Goal: Task Accomplishment & Management: Complete application form

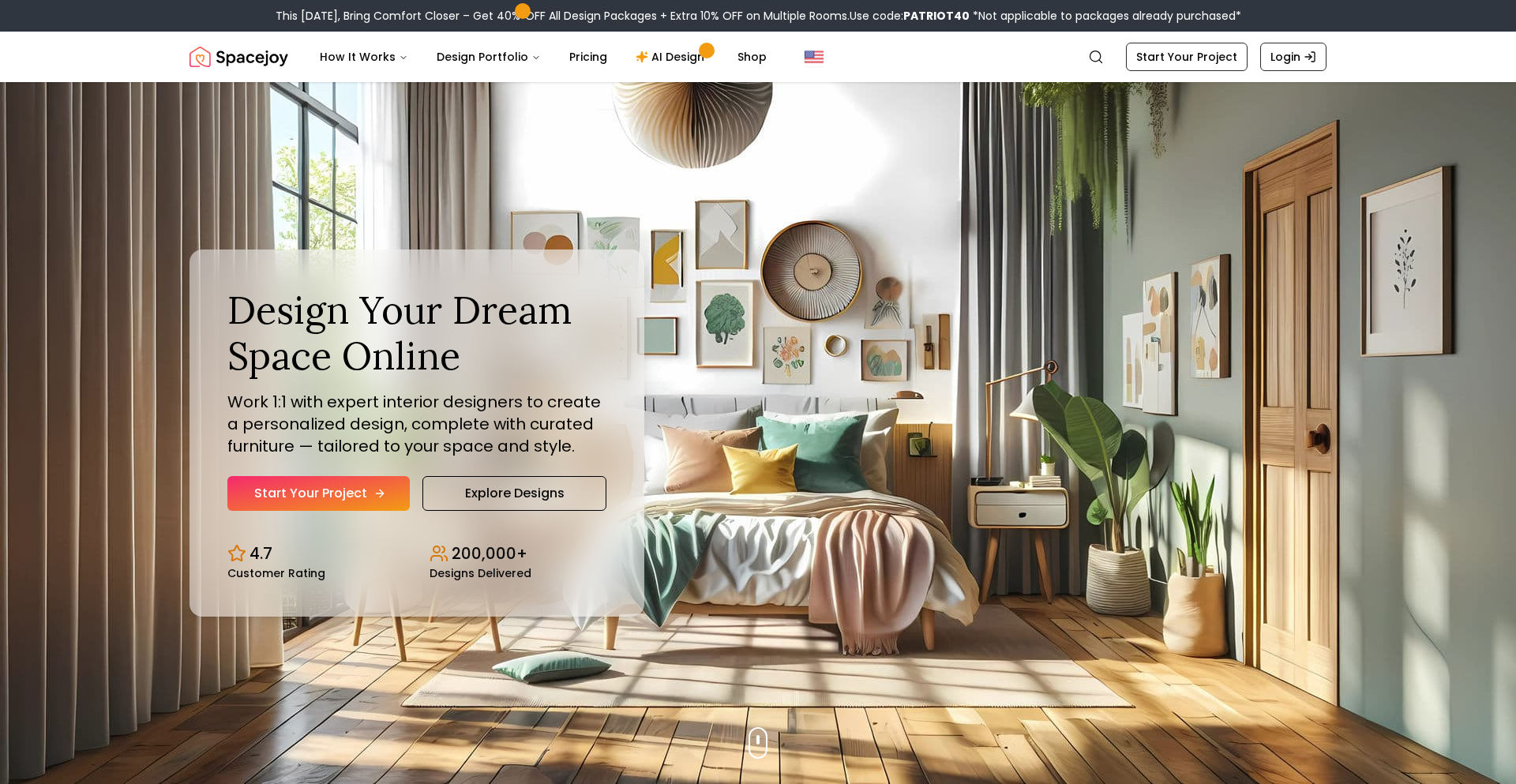
click at [378, 486] on link "Start Your Project" at bounding box center [318, 493] width 182 height 35
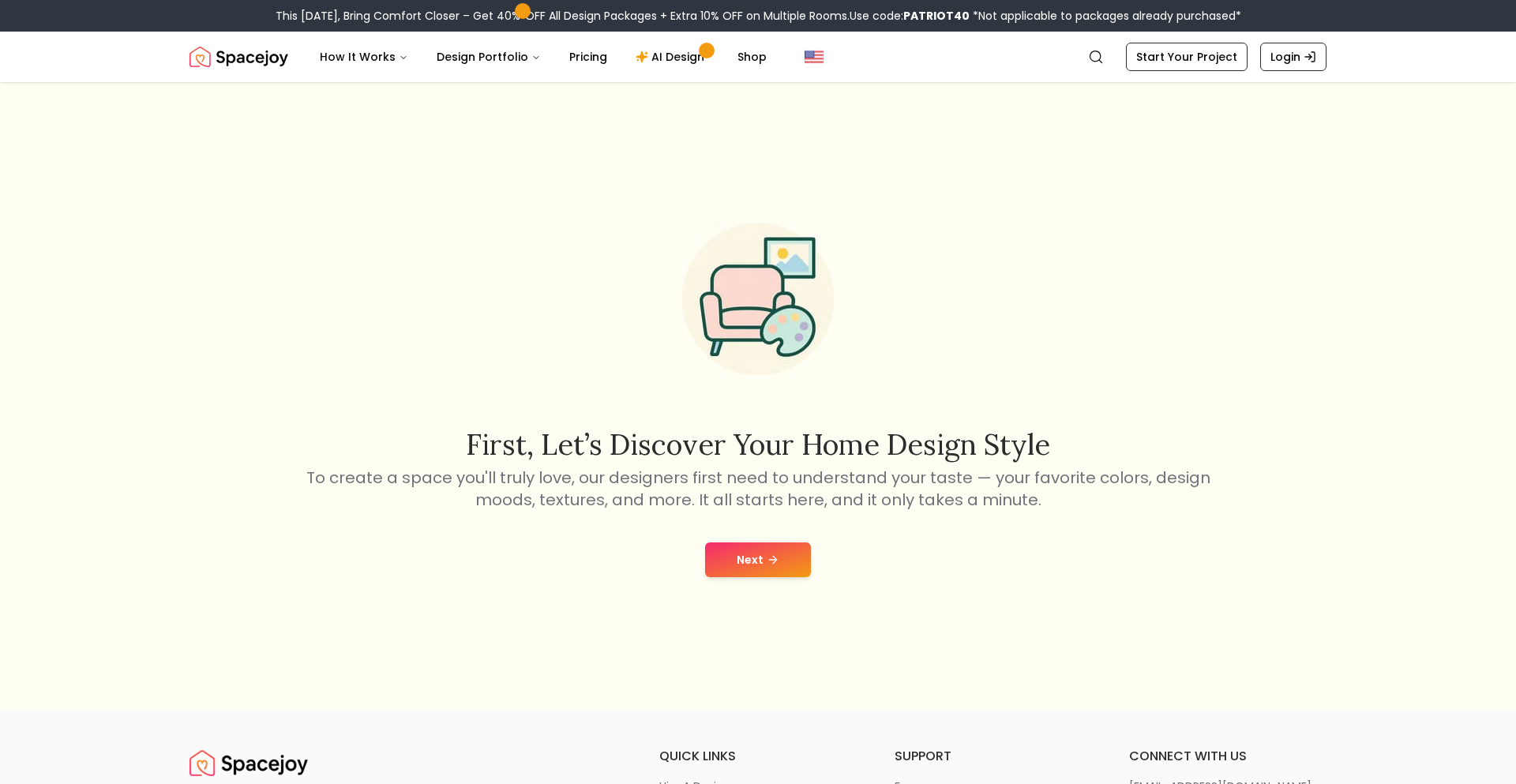
click at [745, 535] on div "Next" at bounding box center [758, 559] width 1491 height 60
click at [756, 553] on button "Next" at bounding box center [758, 559] width 106 height 35
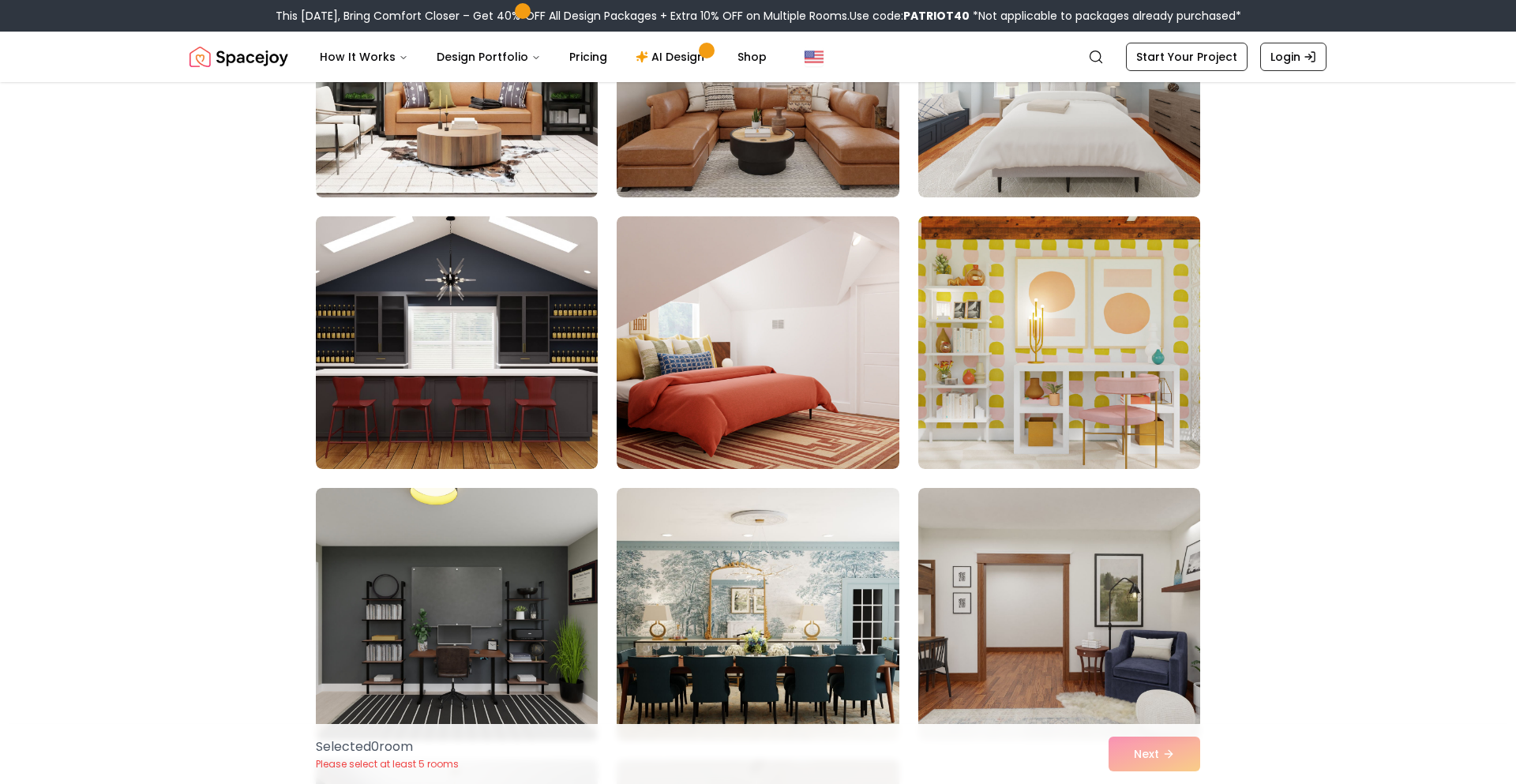
scroll to position [1099, 0]
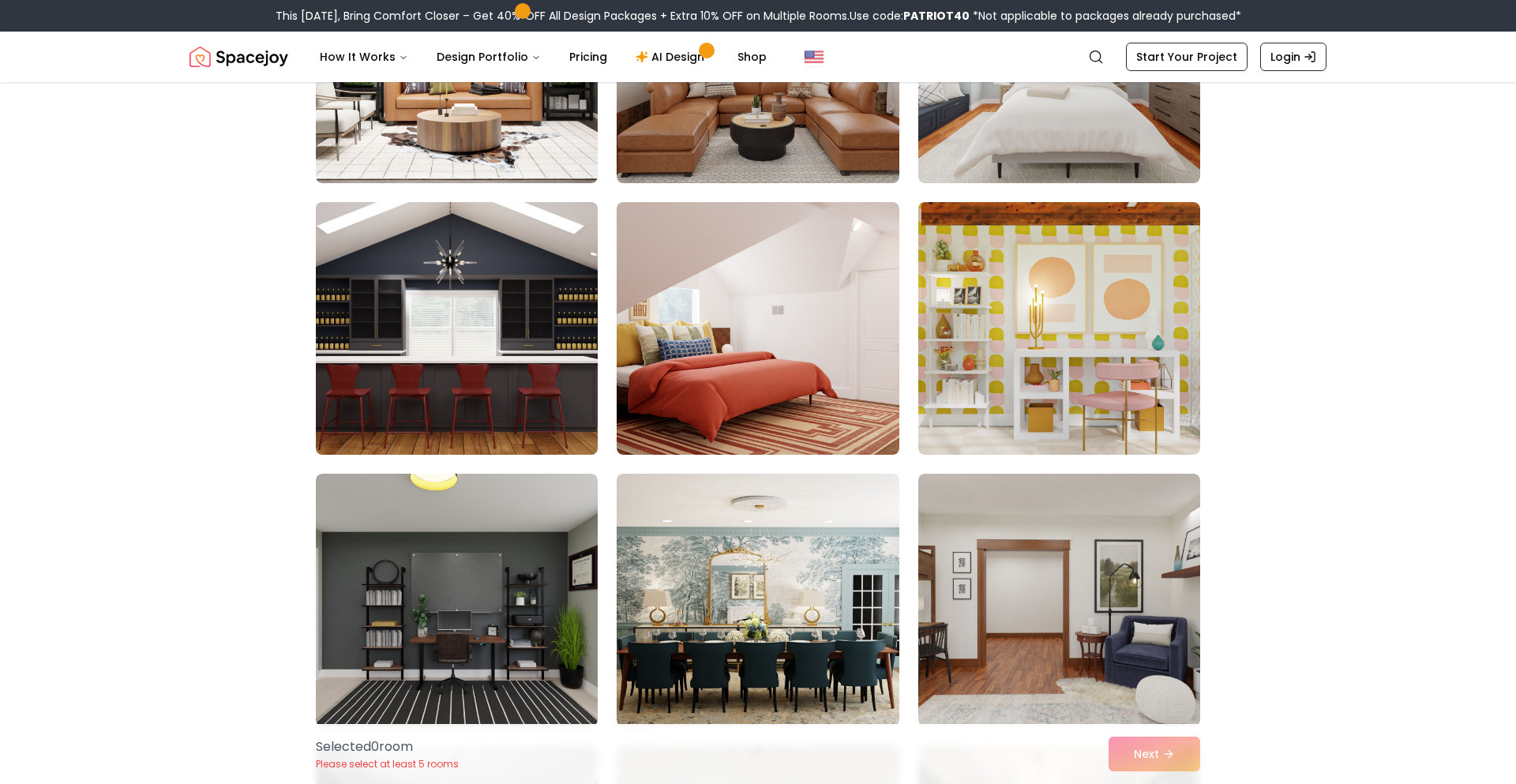
click at [510, 390] on img at bounding box center [457, 328] width 296 height 266
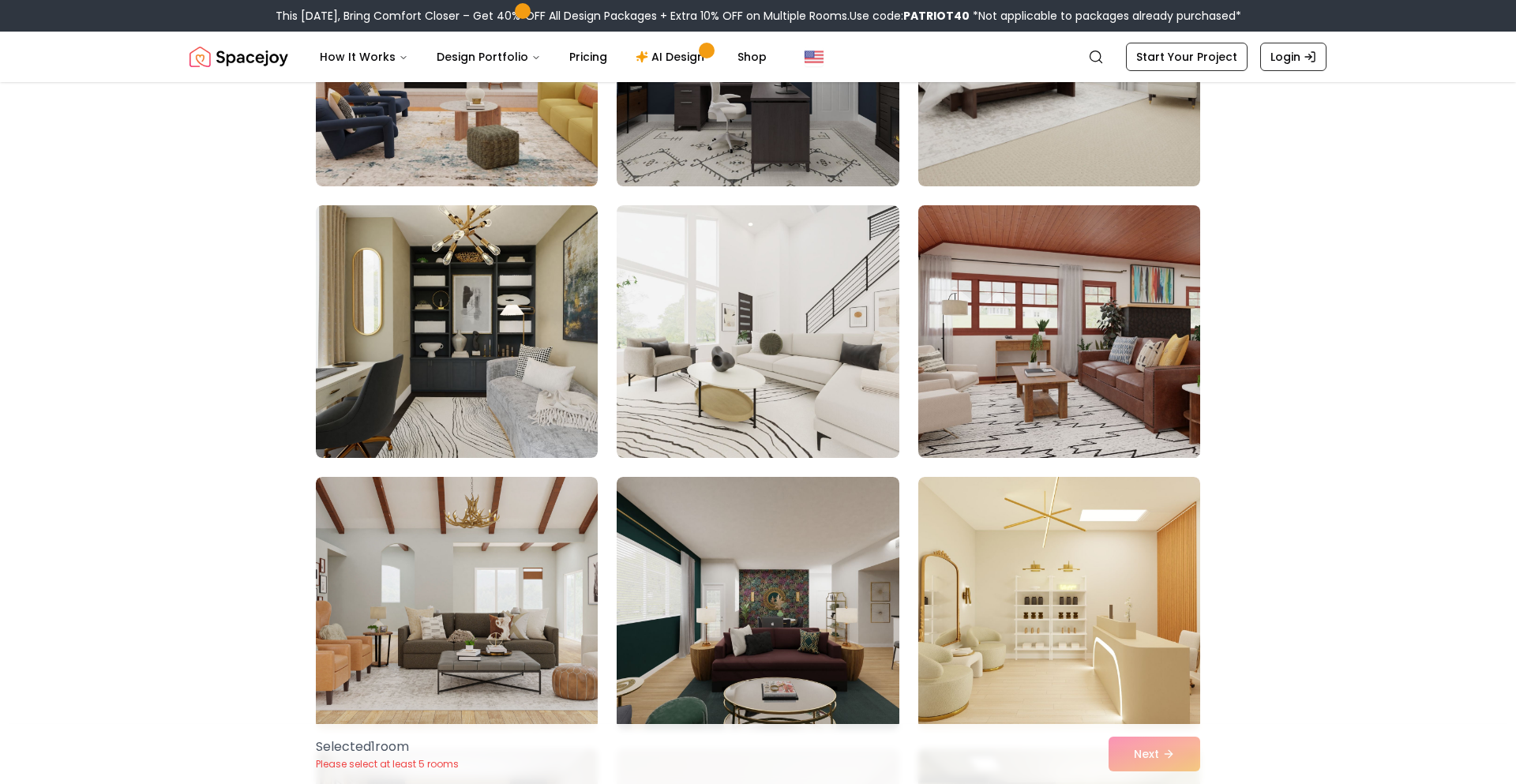
scroll to position [2454, 0]
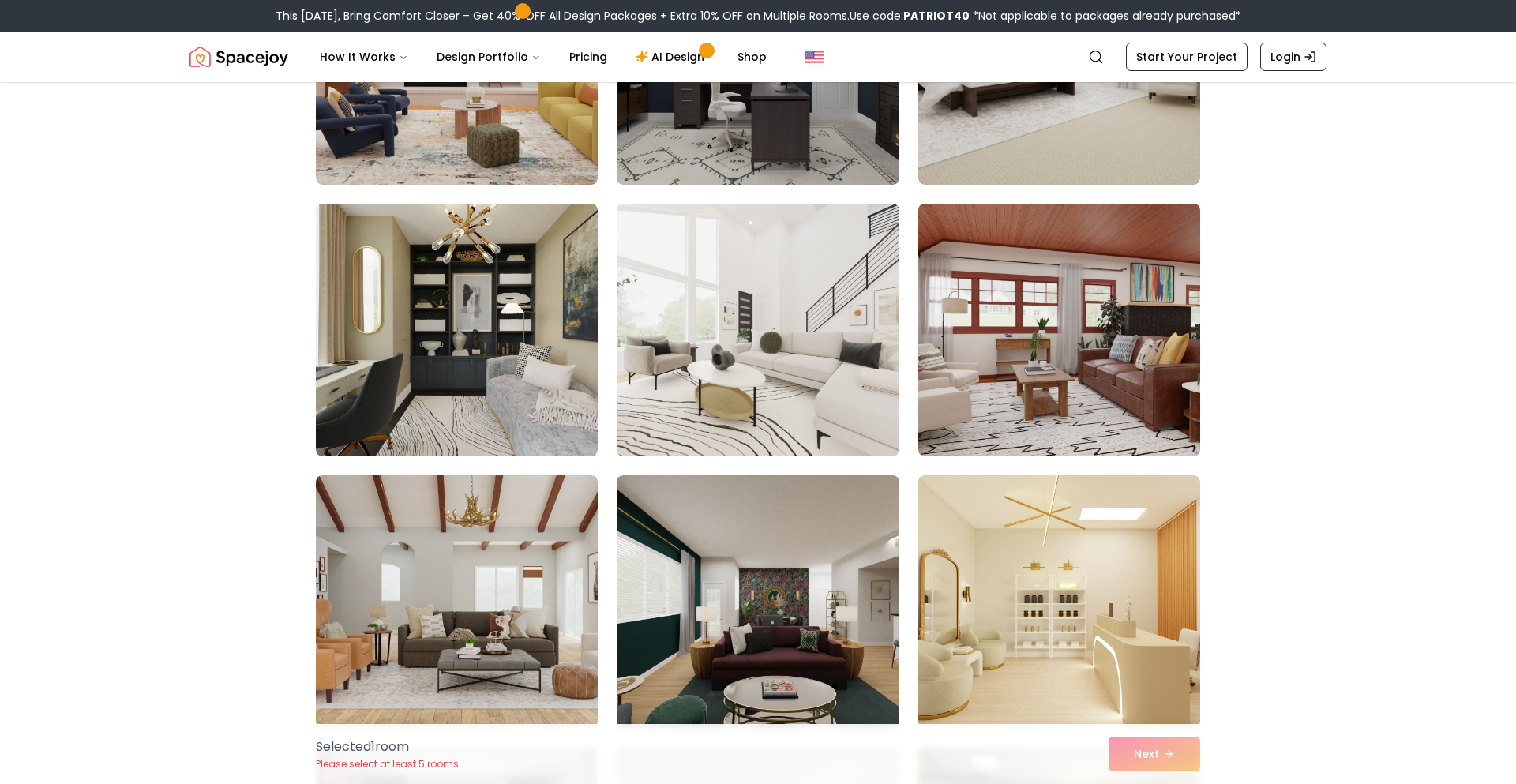
click at [970, 401] on img at bounding box center [1059, 330] width 296 height 266
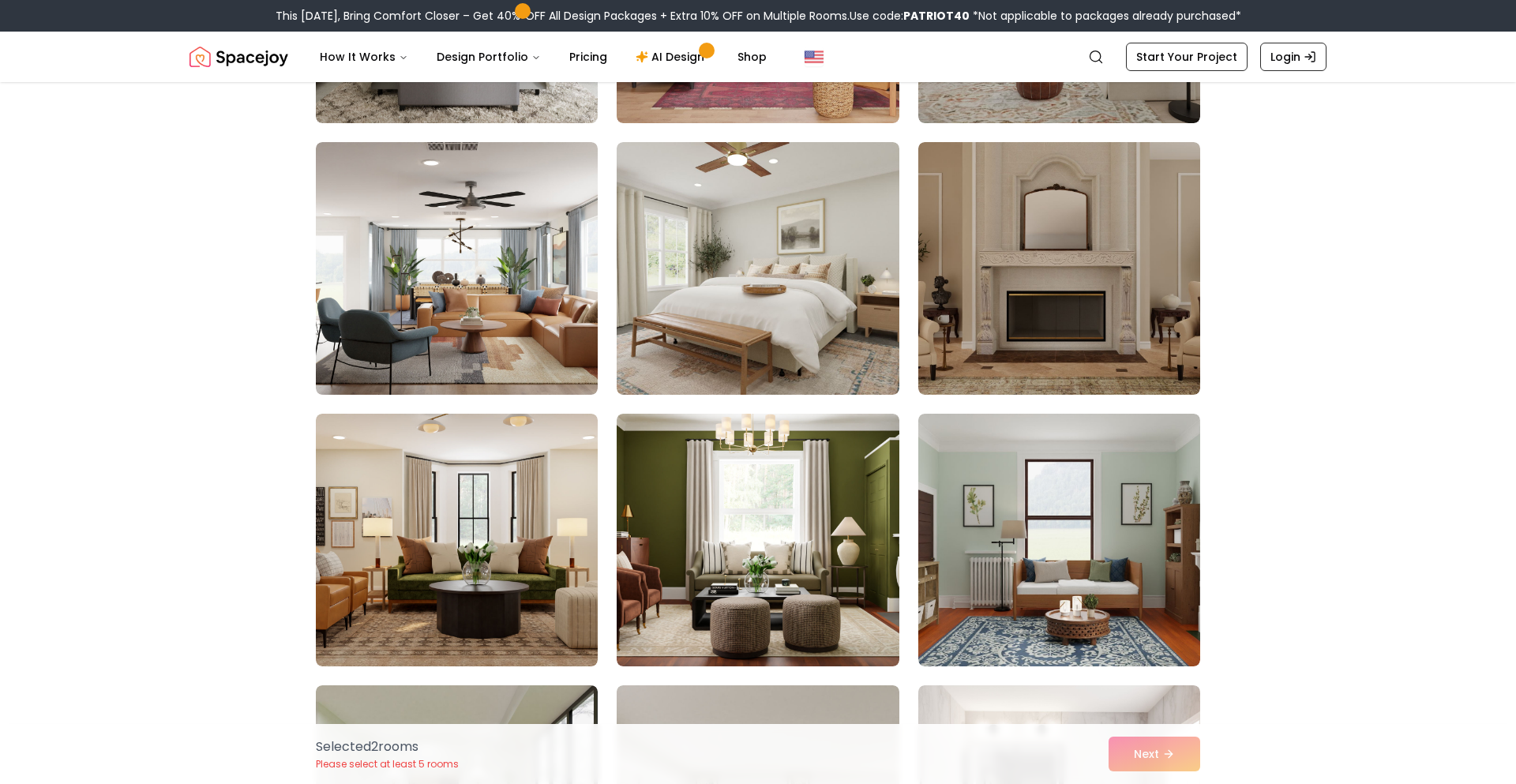
scroll to position [3602, 0]
click at [1036, 362] on img at bounding box center [1059, 267] width 296 height 266
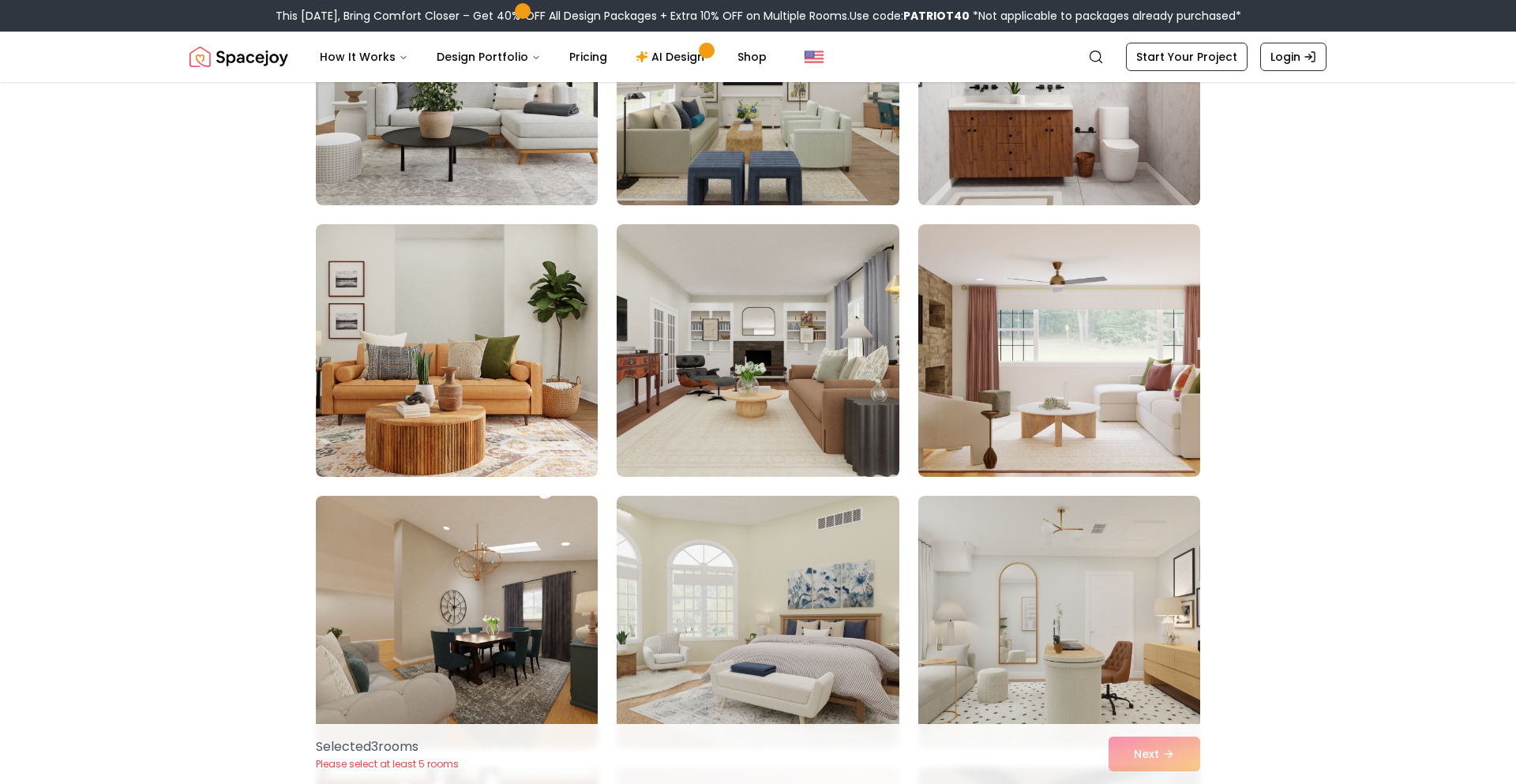
scroll to position [4368, 0]
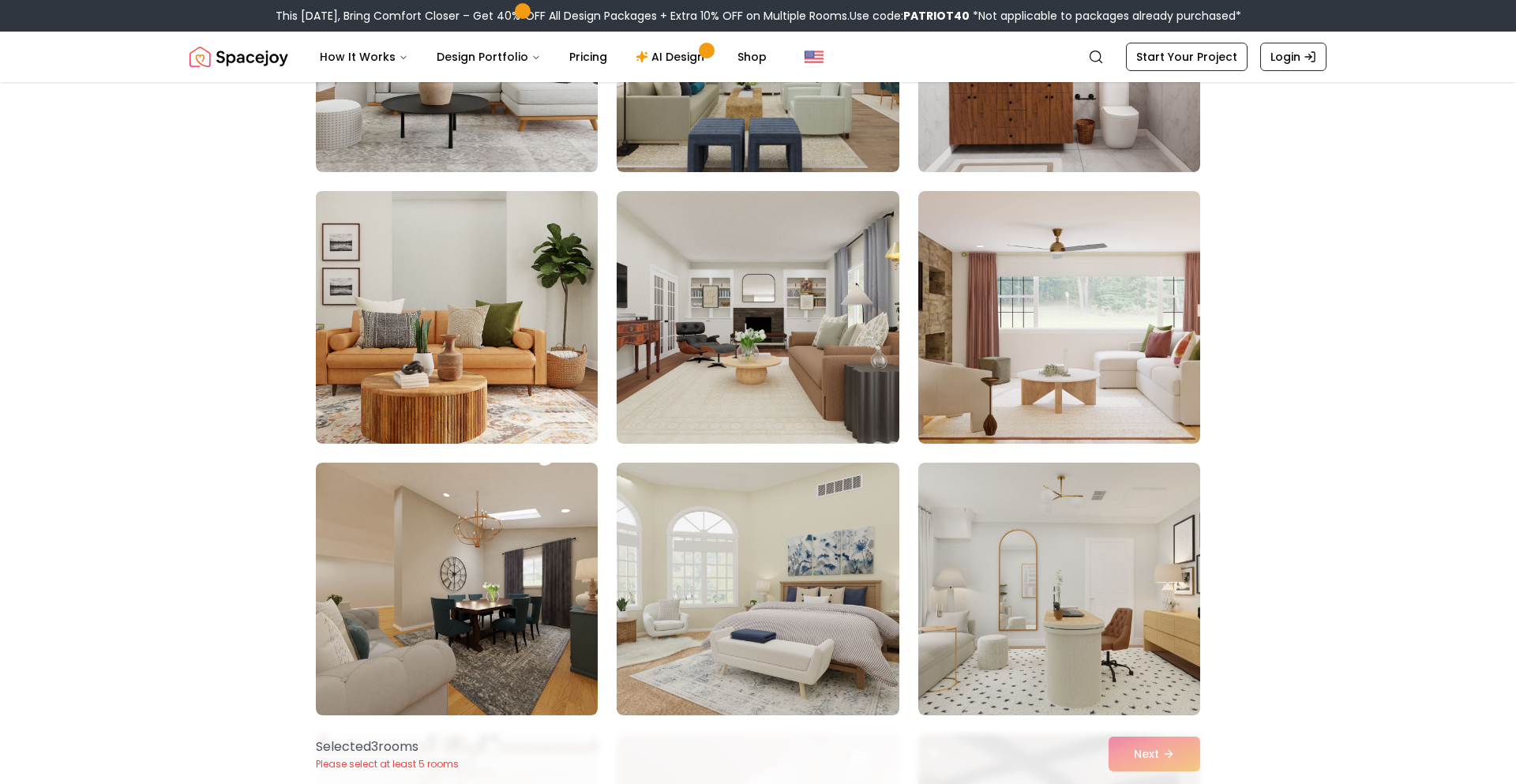
click at [518, 321] on img at bounding box center [457, 318] width 296 height 266
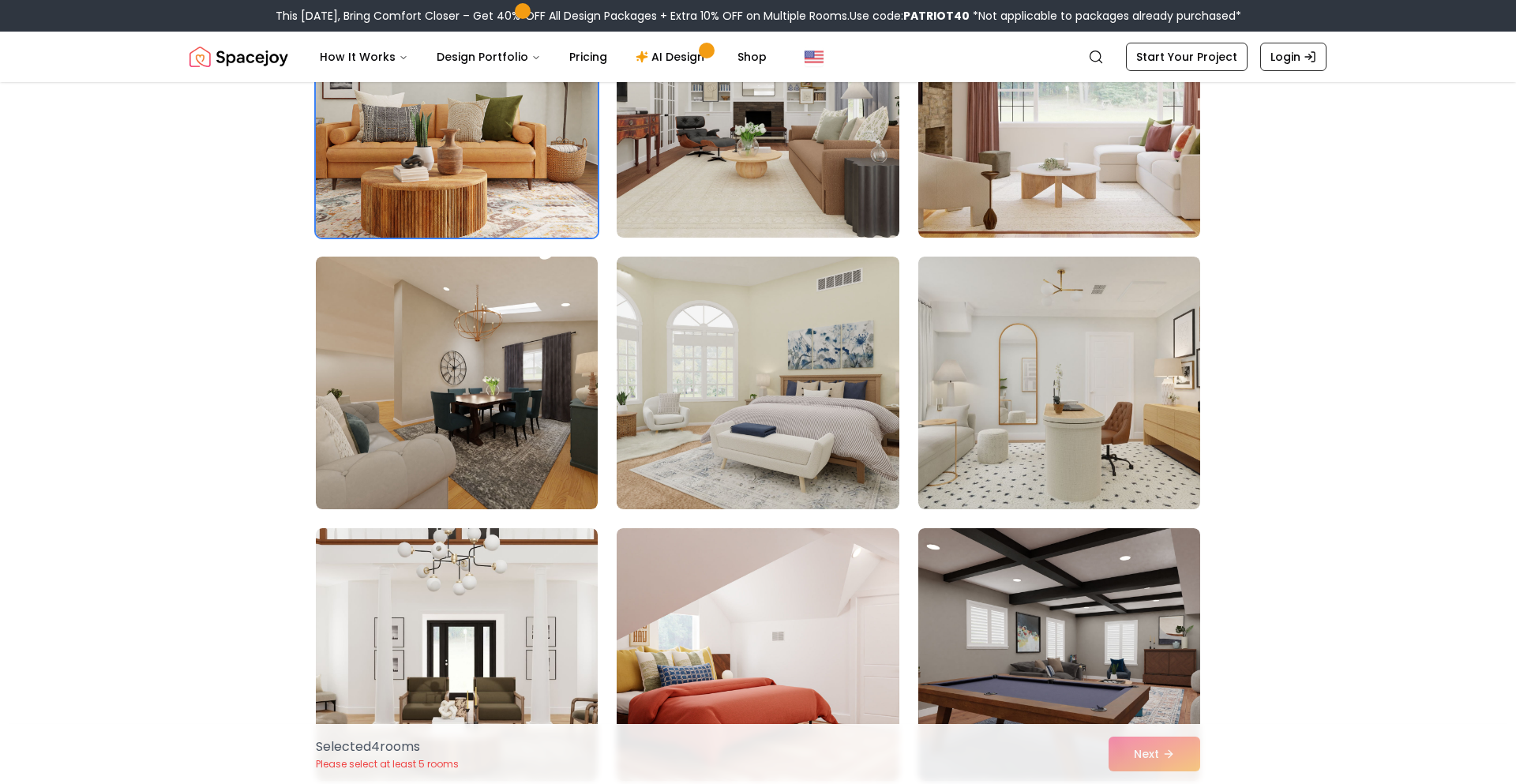
scroll to position [4575, 0]
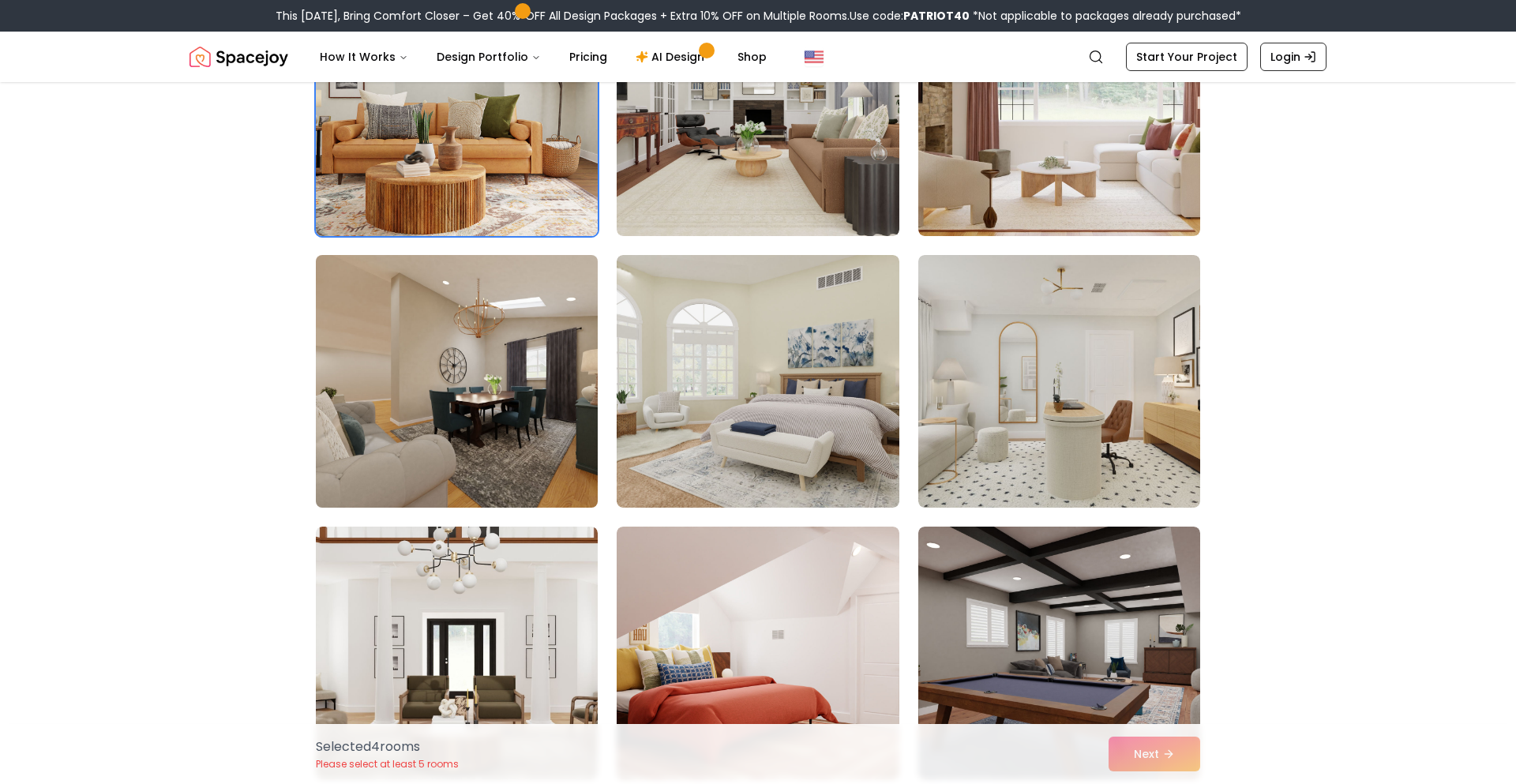
click at [519, 322] on img at bounding box center [457, 381] width 296 height 266
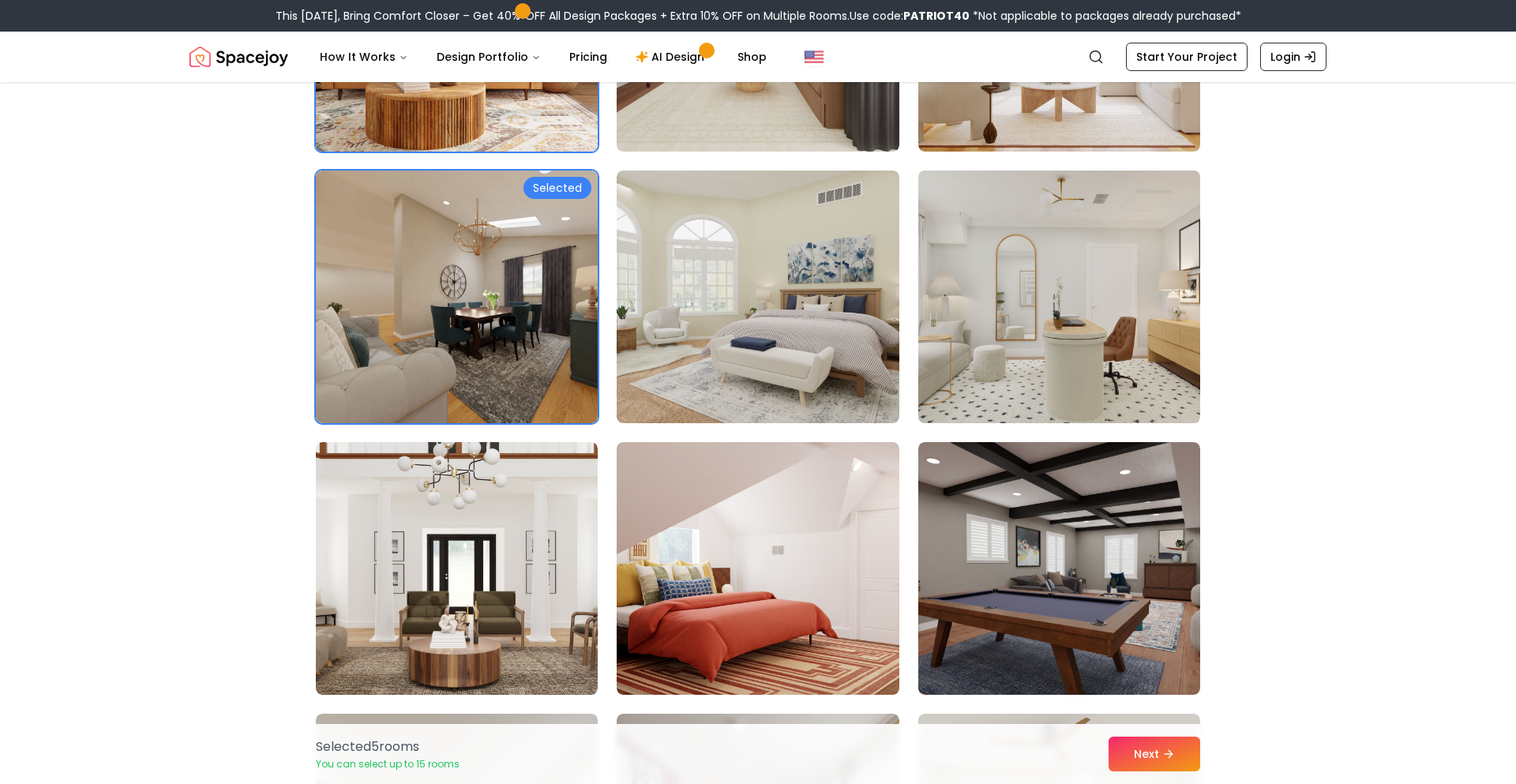
scroll to position [4668, 0]
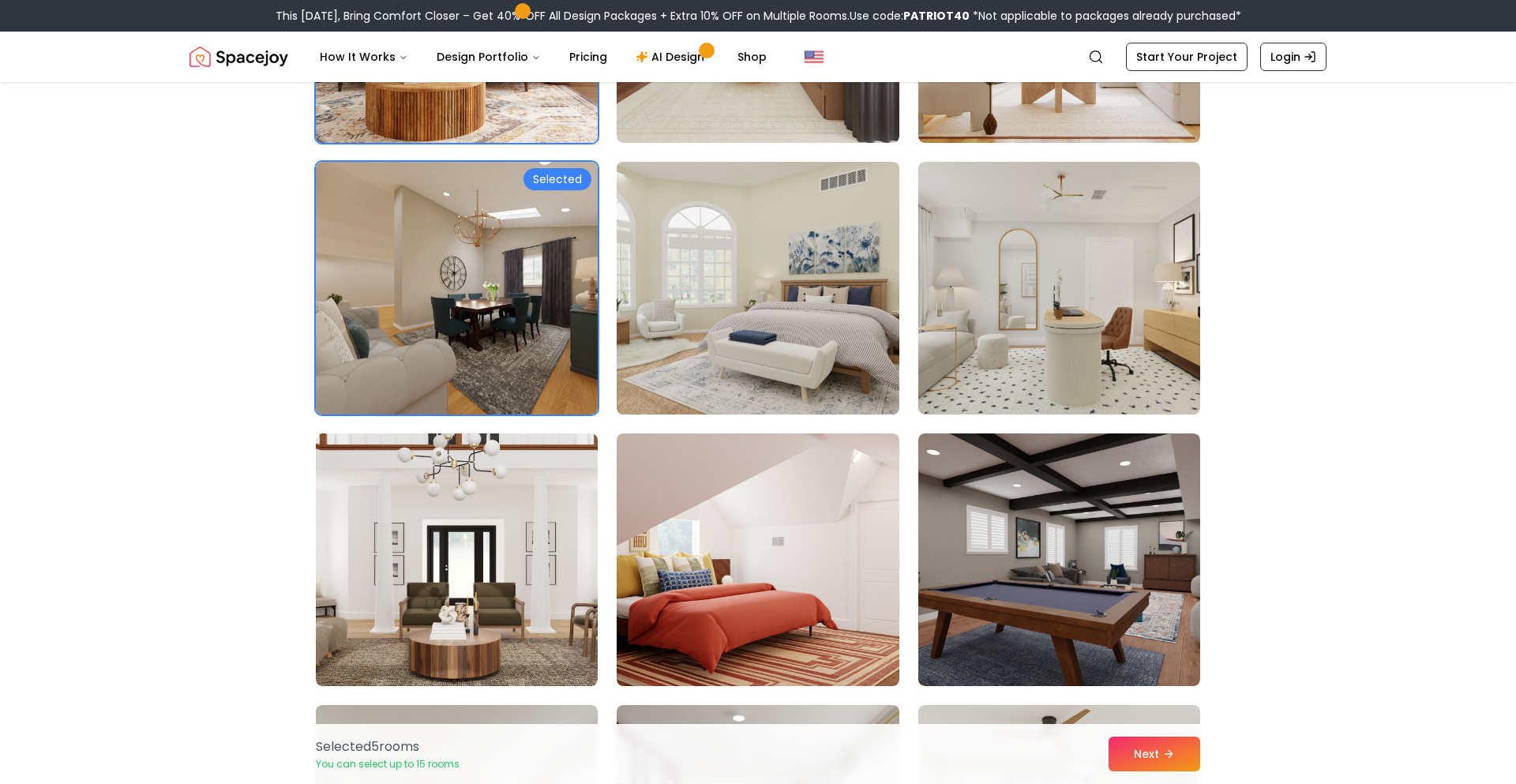
click at [740, 333] on img at bounding box center [758, 288] width 296 height 266
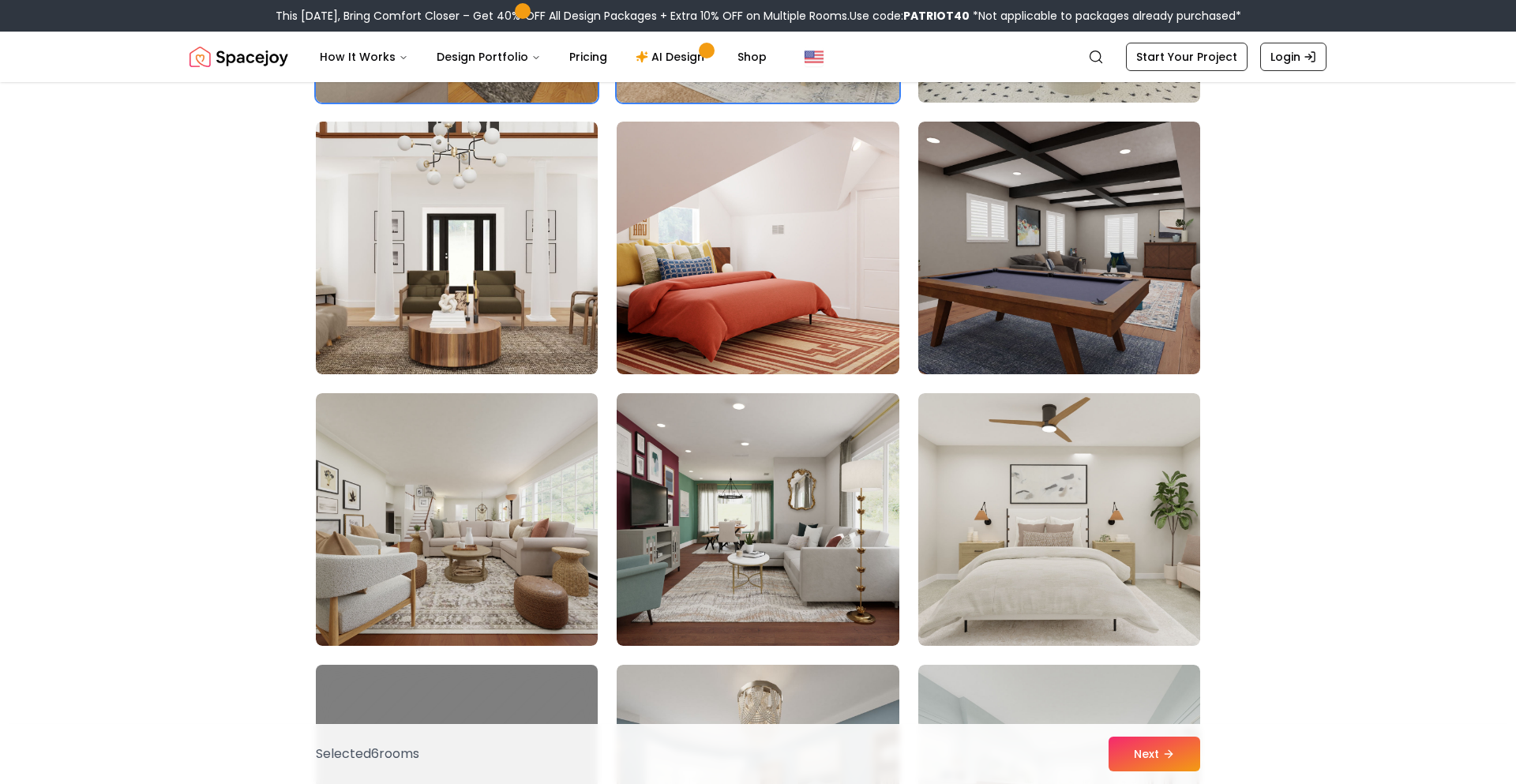
scroll to position [5019, 0]
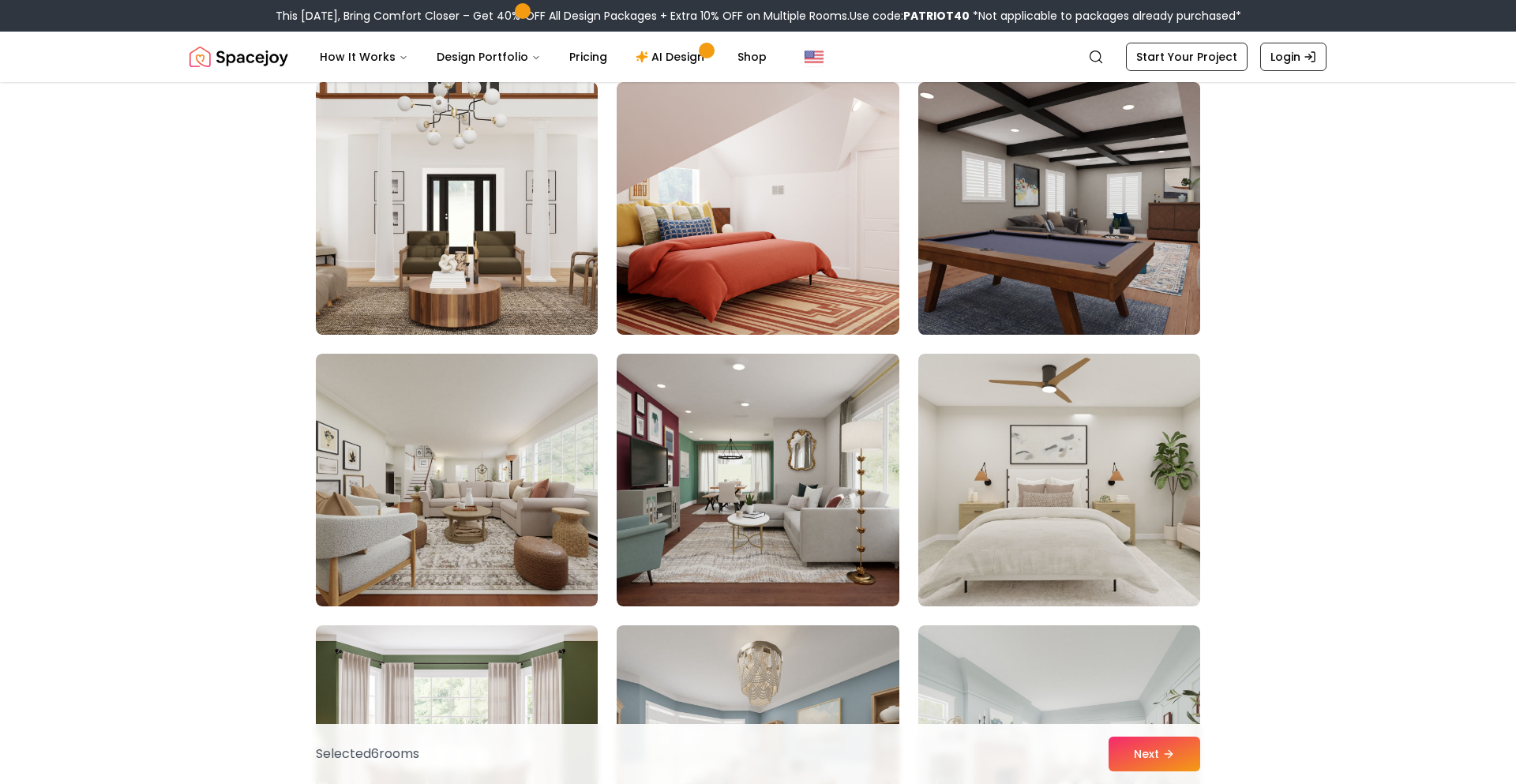
click at [1131, 242] on img at bounding box center [1059, 208] width 296 height 266
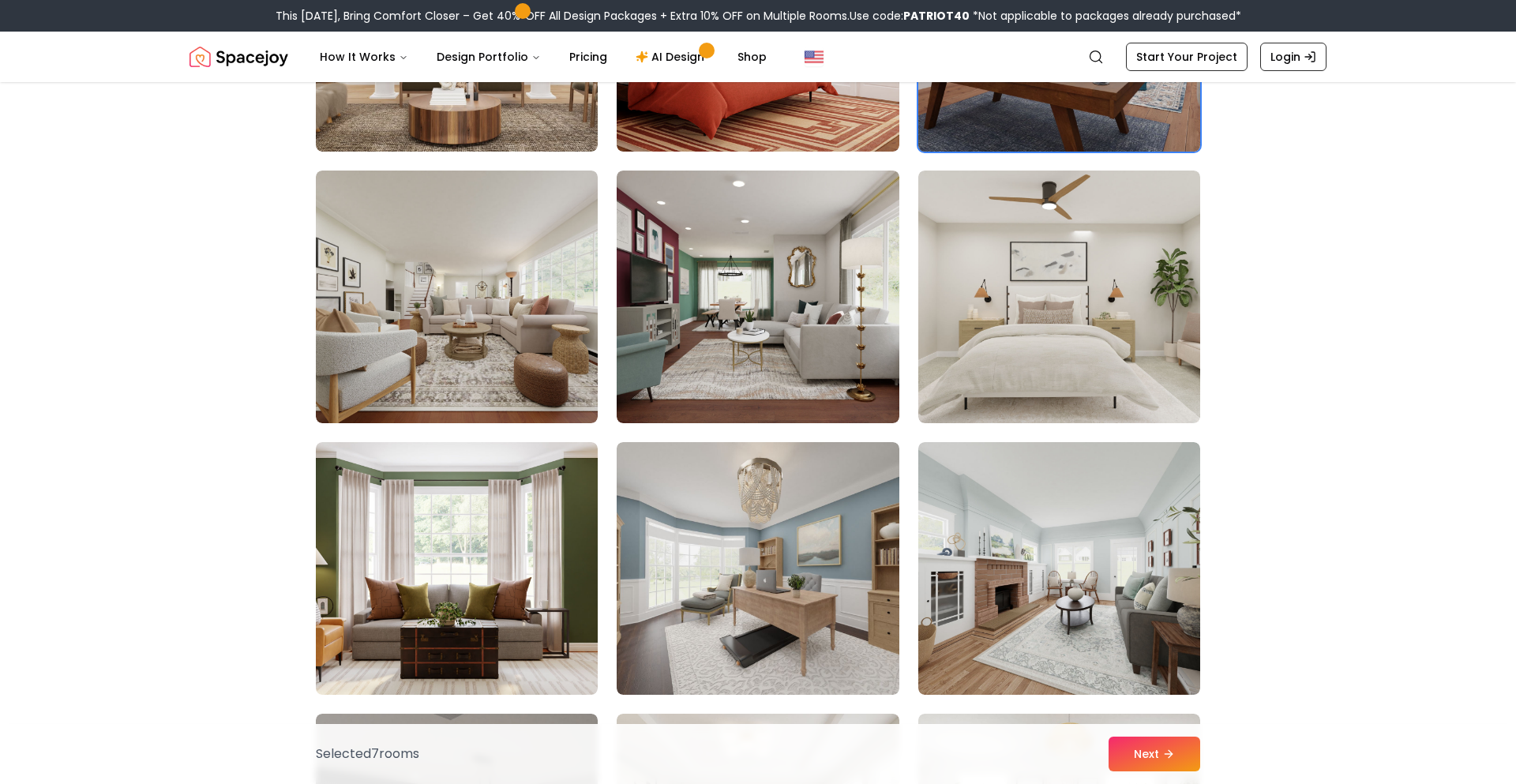
scroll to position [5204, 0]
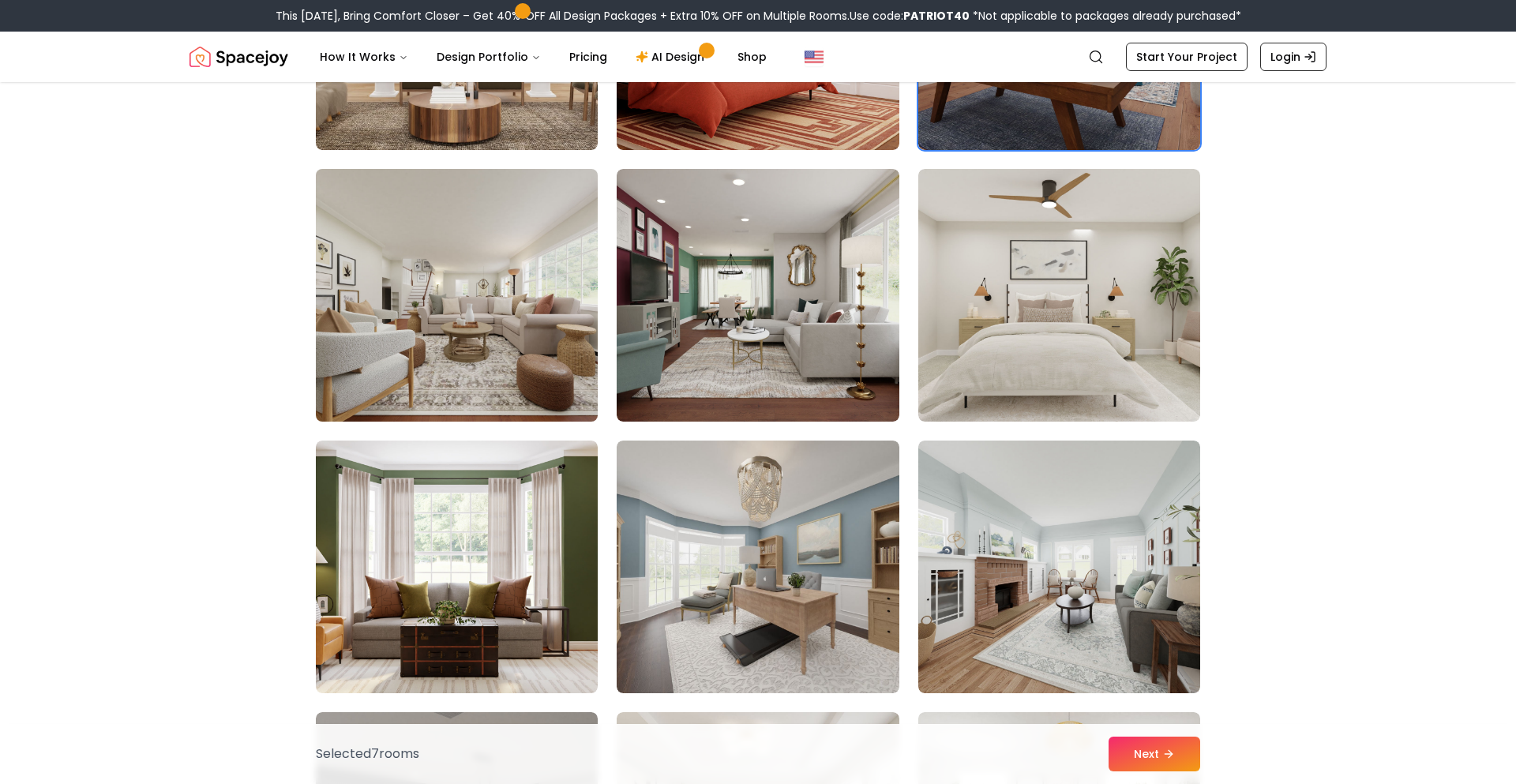
click at [509, 299] on img at bounding box center [457, 295] width 296 height 266
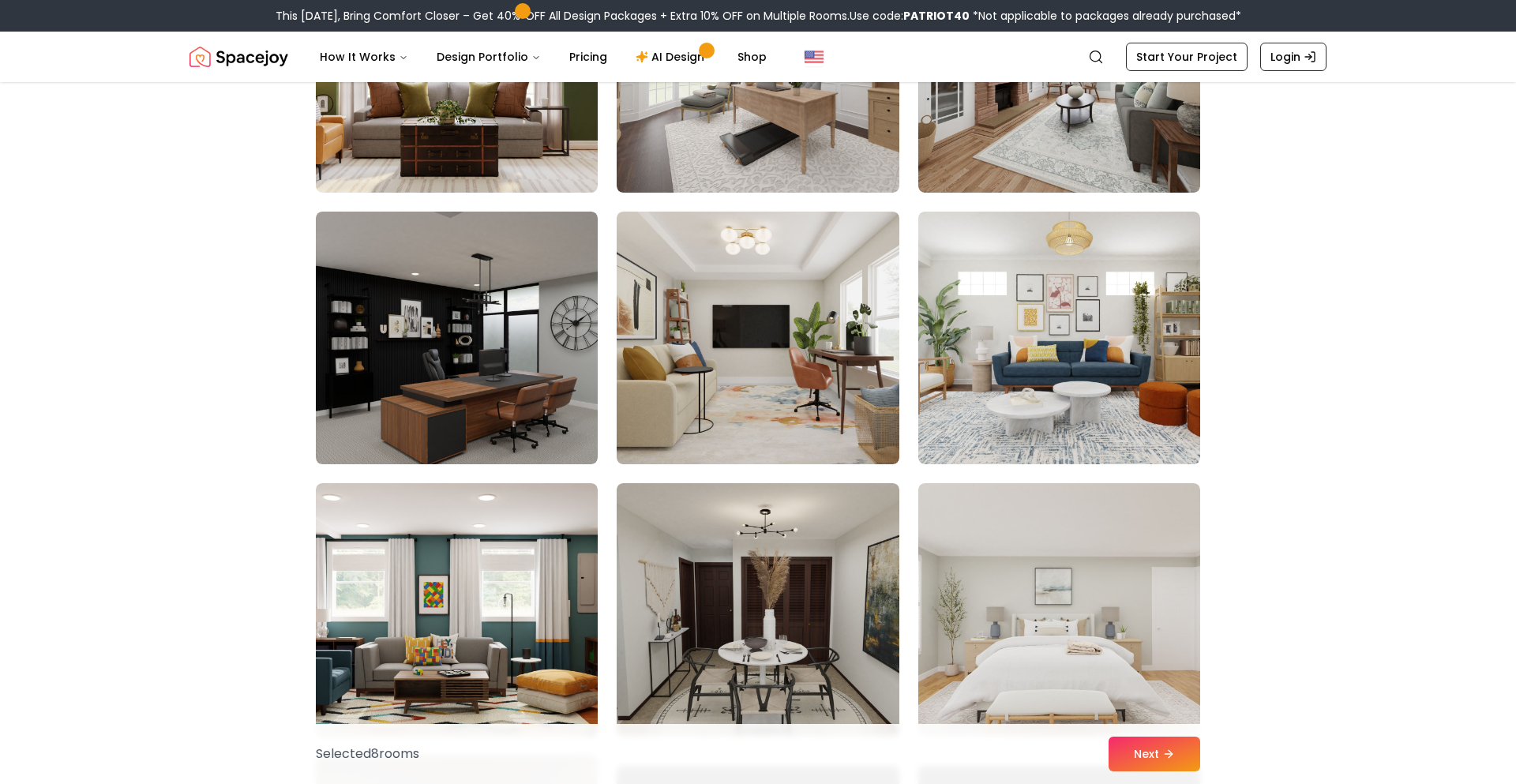
scroll to position [5764, 0]
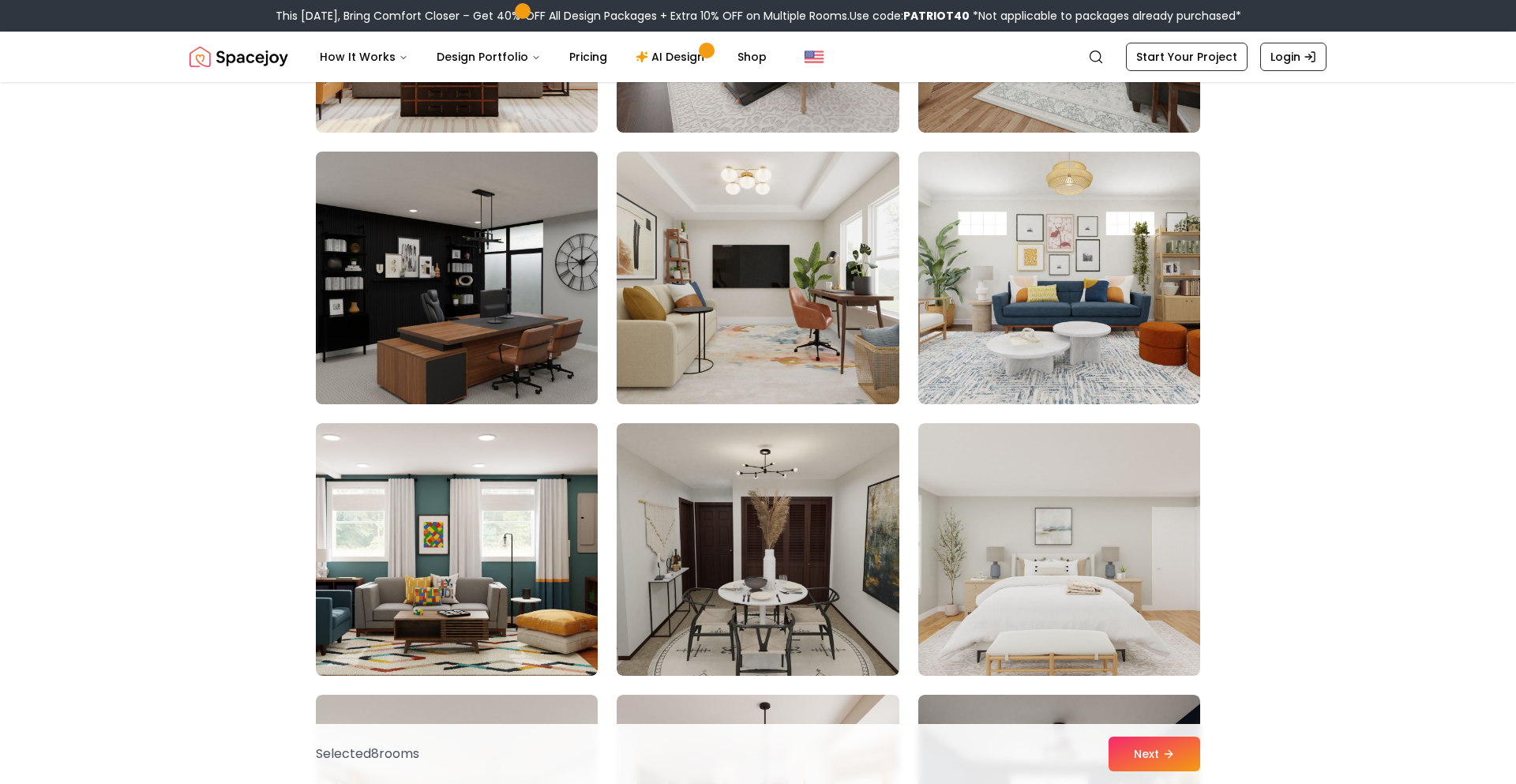
click at [533, 306] on img at bounding box center [457, 278] width 296 height 266
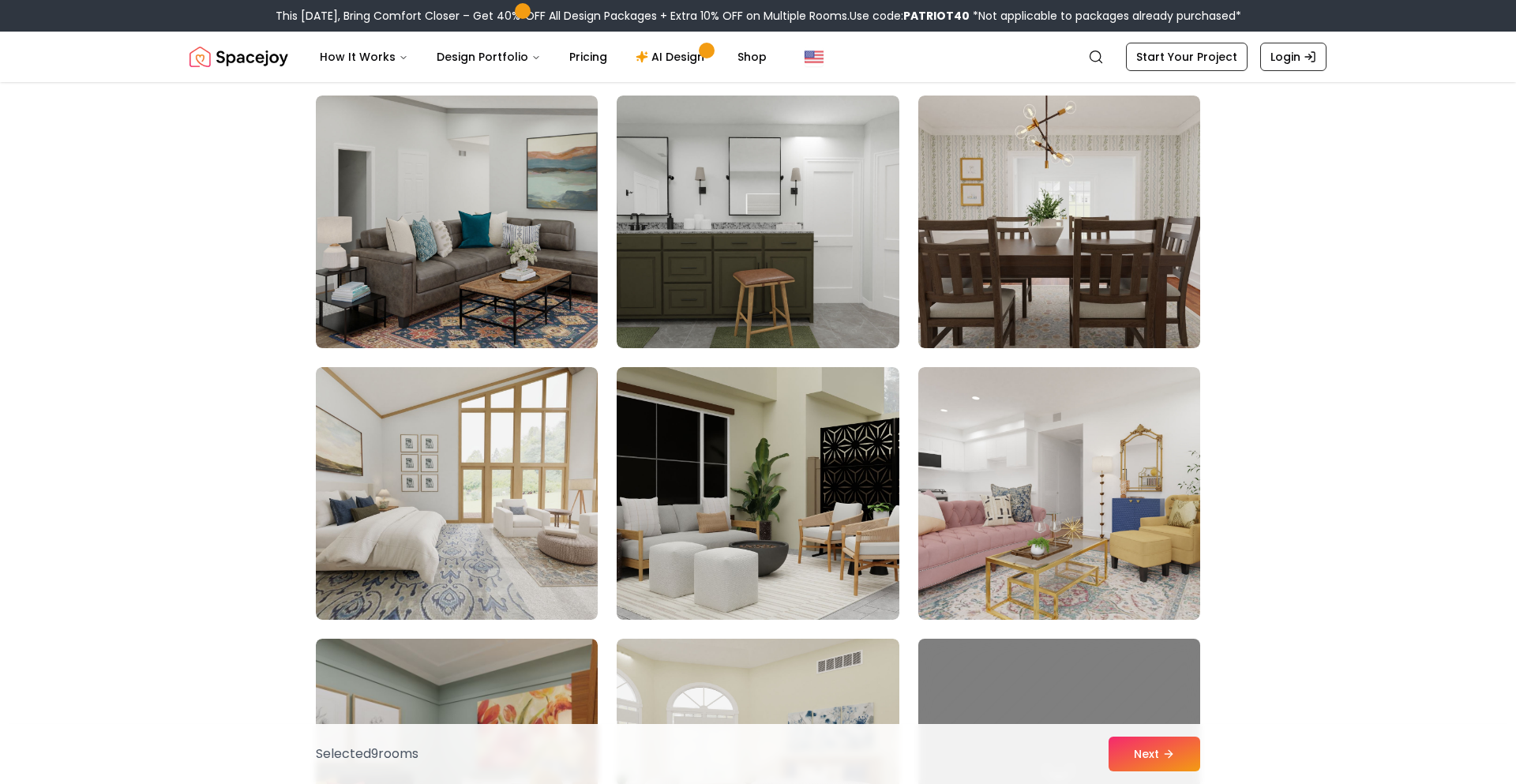
scroll to position [6904, 0]
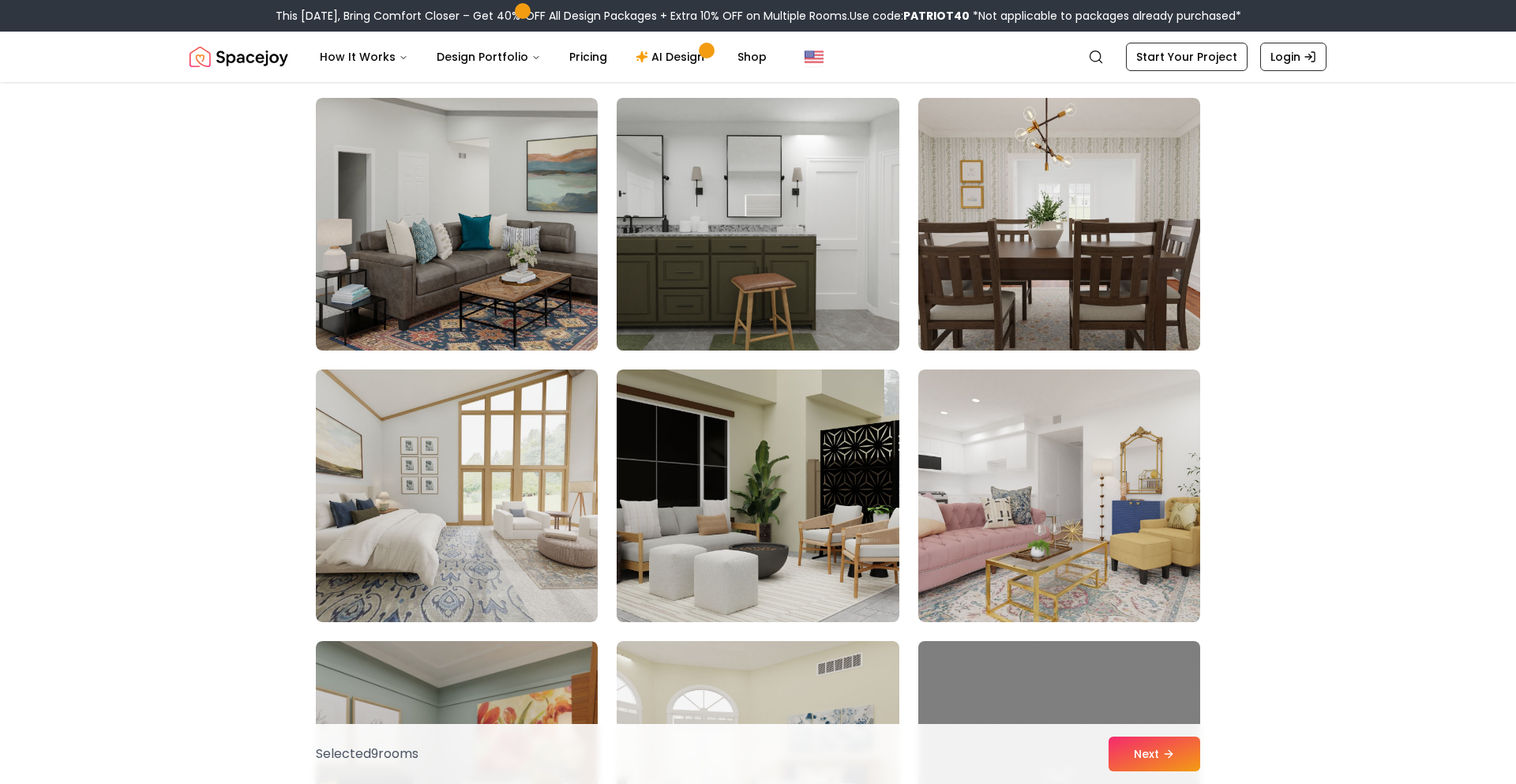
click at [844, 338] on img at bounding box center [758, 224] width 296 height 266
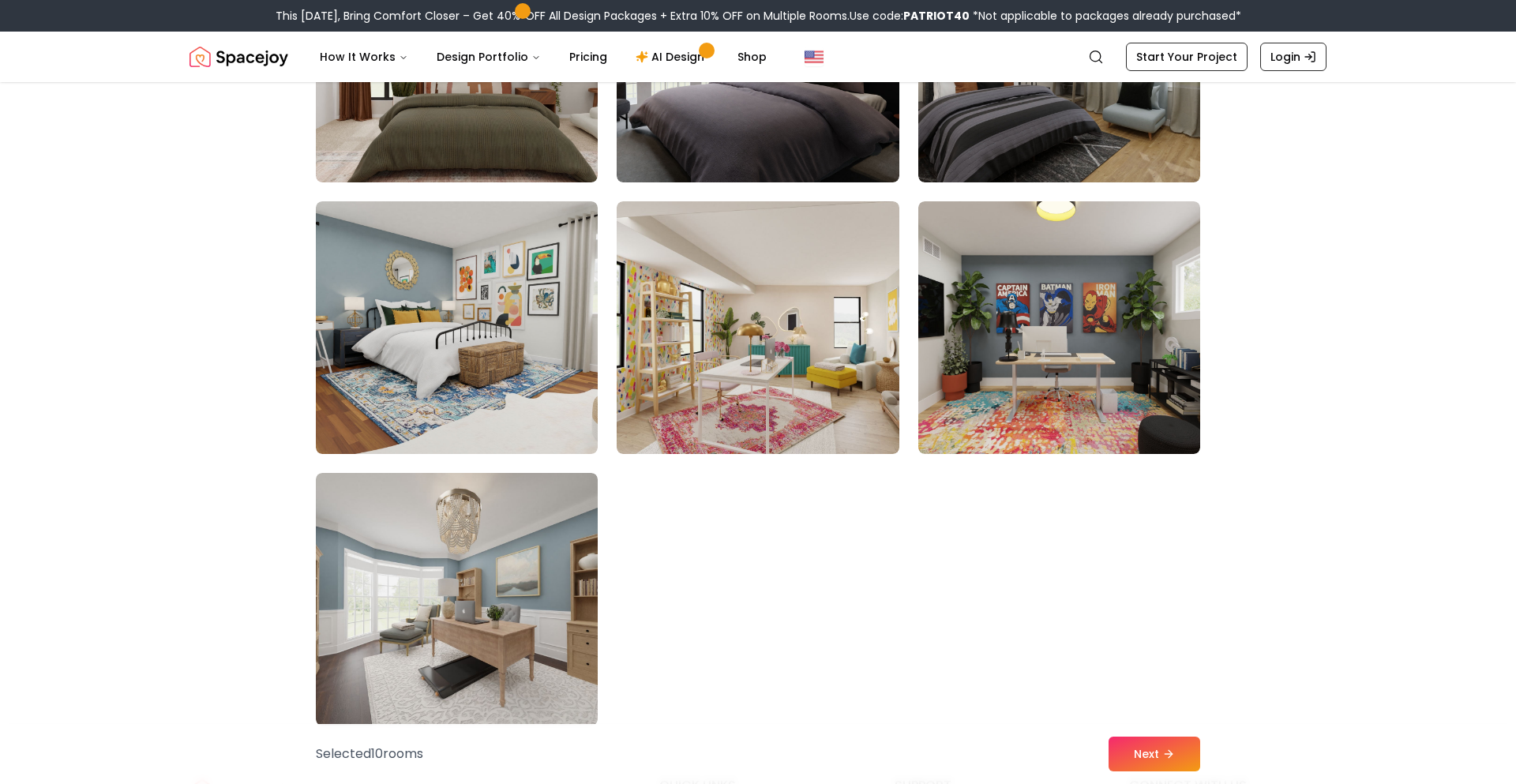
scroll to position [8701, 0]
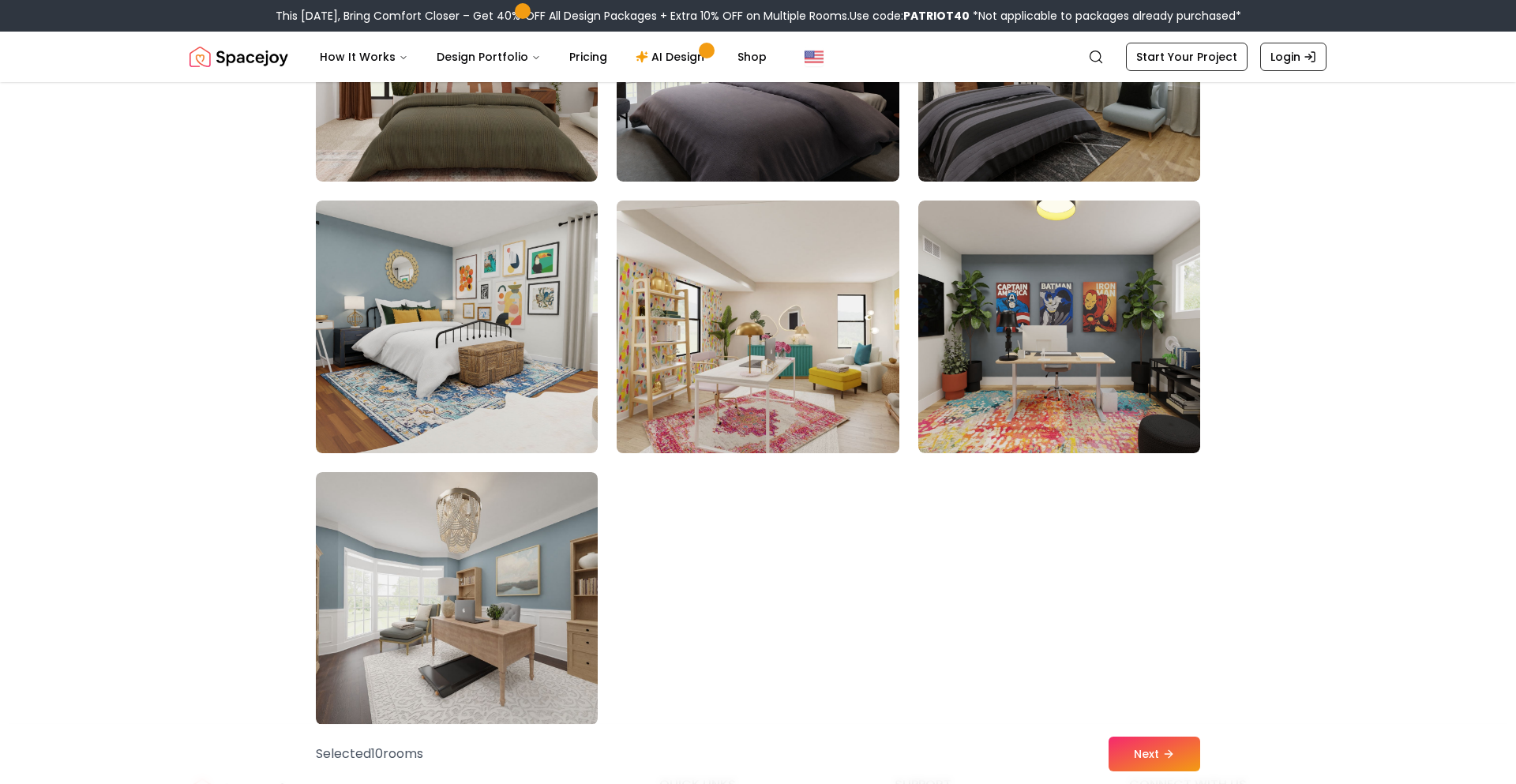
click at [767, 437] on img at bounding box center [758, 327] width 296 height 266
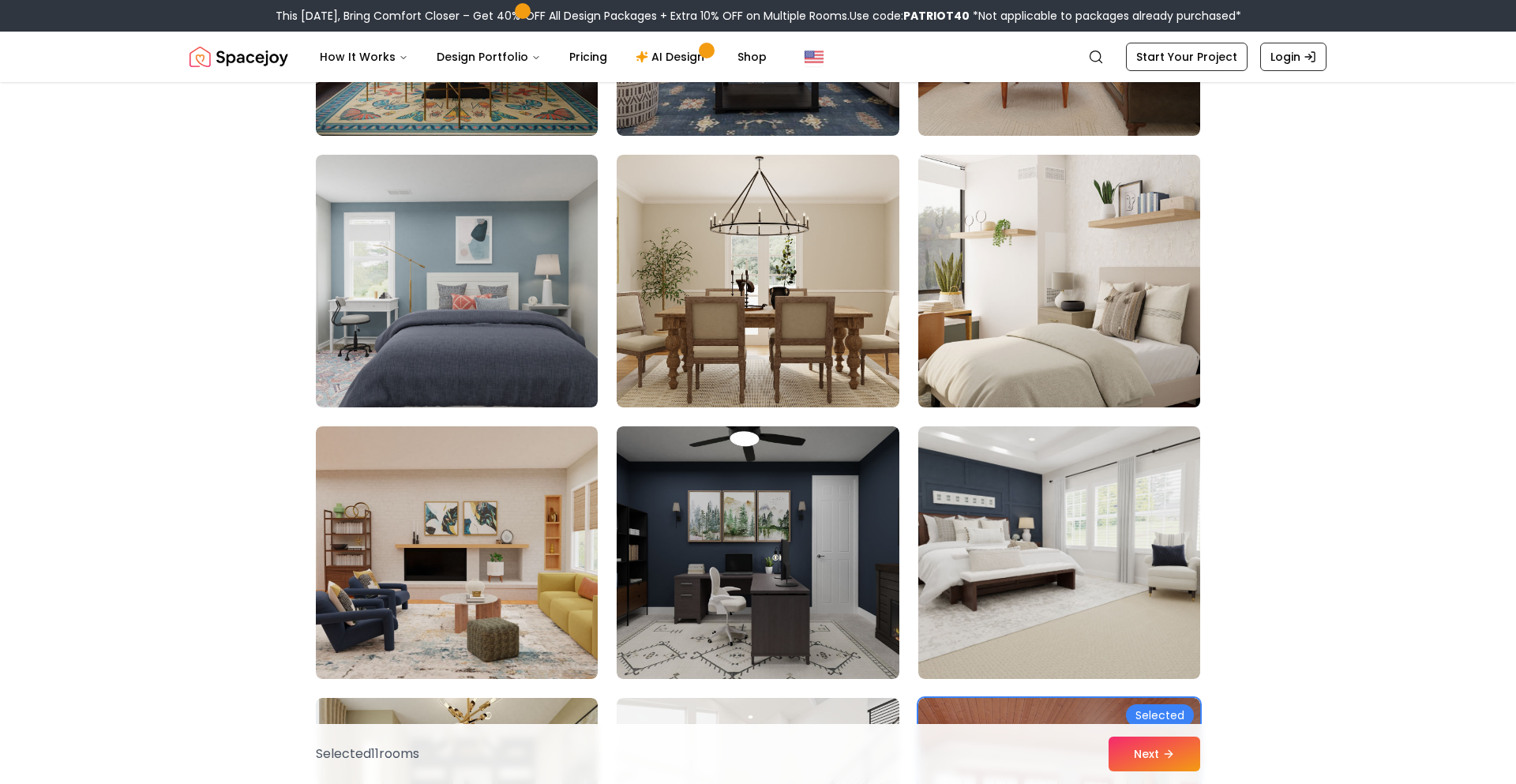
scroll to position [1972, 0]
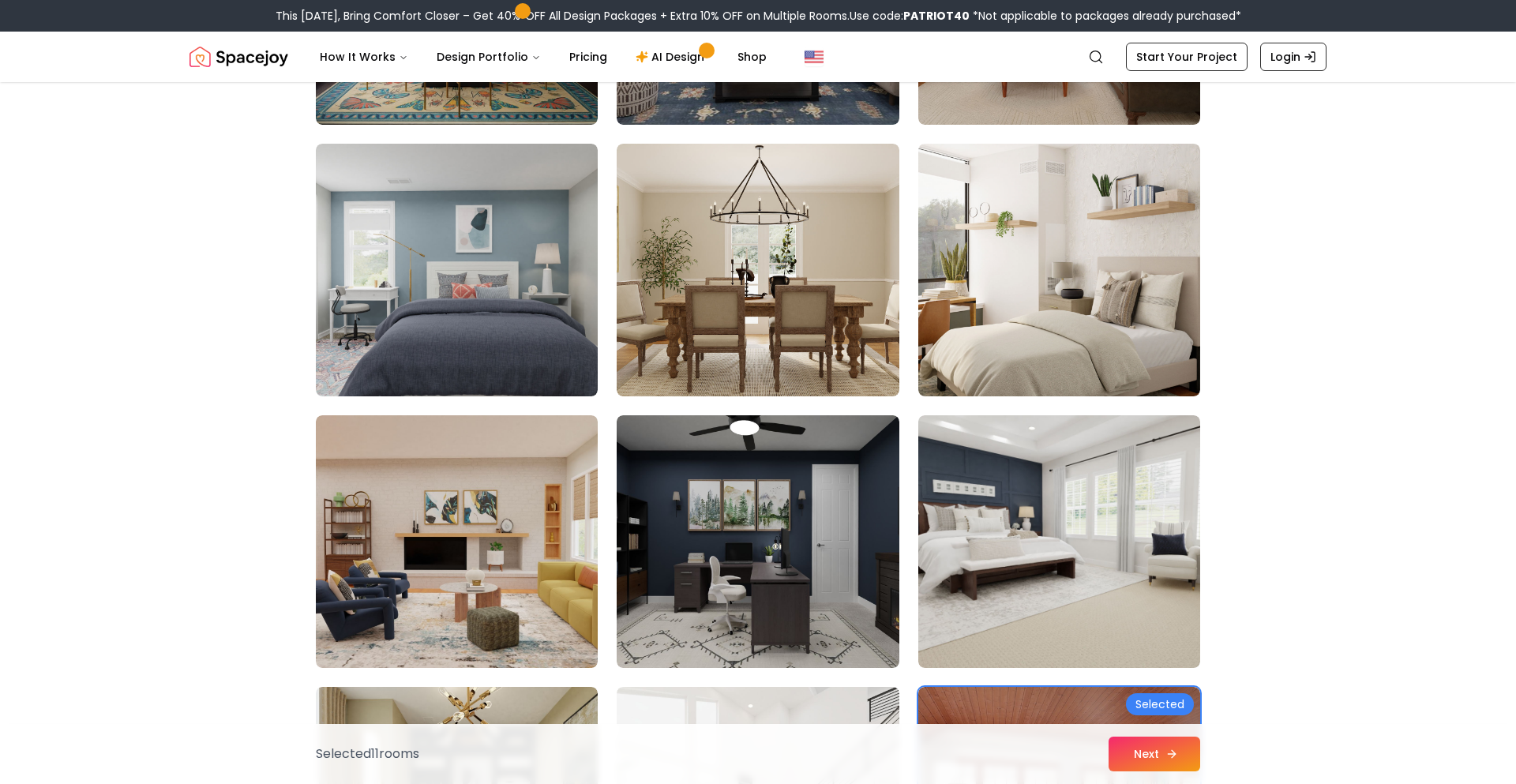
click at [1173, 756] on icon at bounding box center [1172, 754] width 13 height 13
